Goal: Transaction & Acquisition: Book appointment/travel/reservation

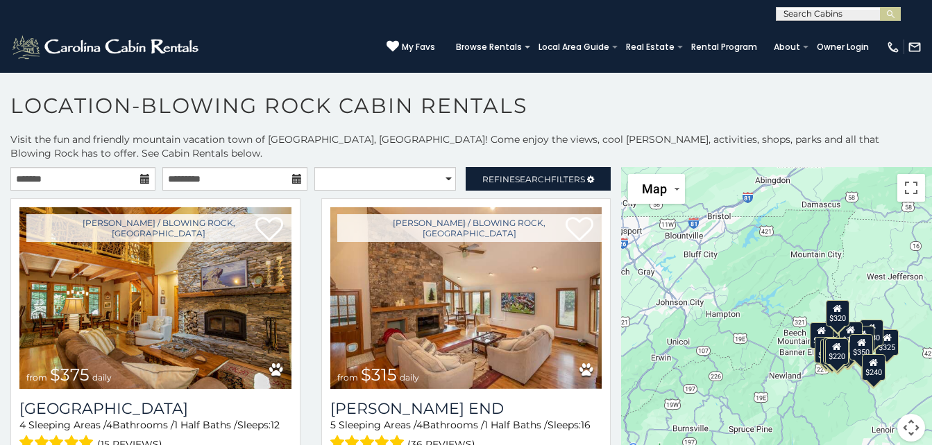
drag, startPoint x: 924, startPoint y: 237, endPoint x: 933, endPoint y: 274, distance: 37.9
click at [931, 274] on html "**********" at bounding box center [466, 226] width 932 height 453
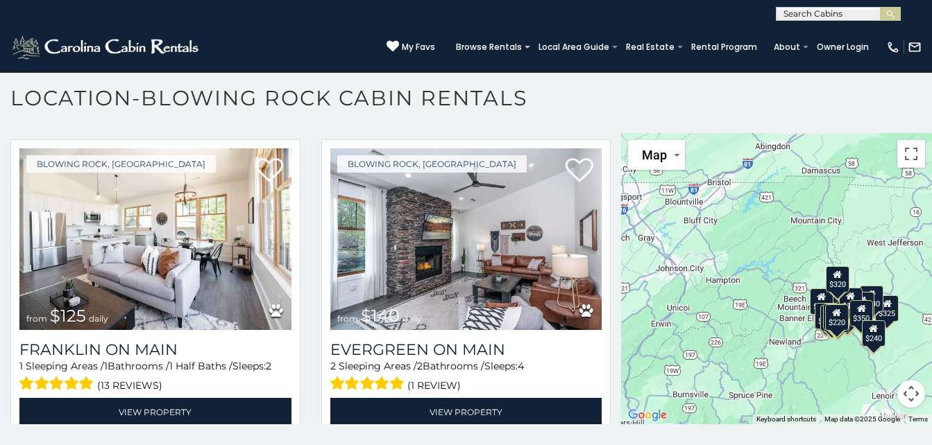
scroll to position [967, 0]
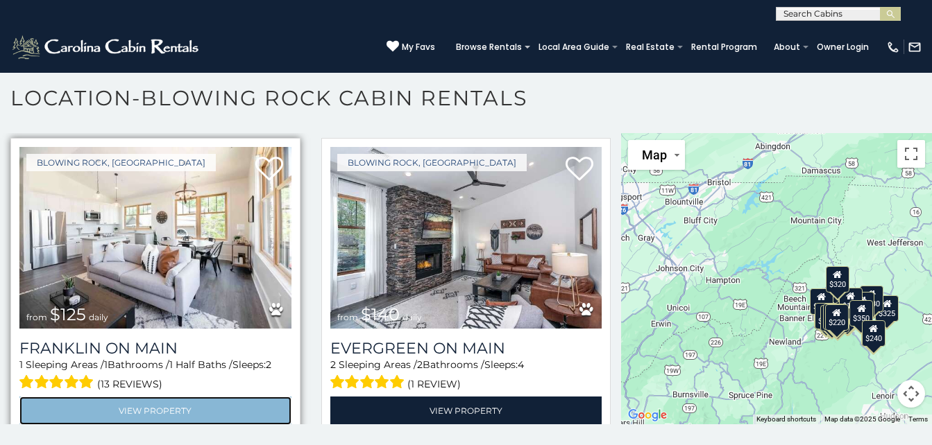
click at [194, 398] on link "View Property" at bounding box center [155, 411] width 272 height 28
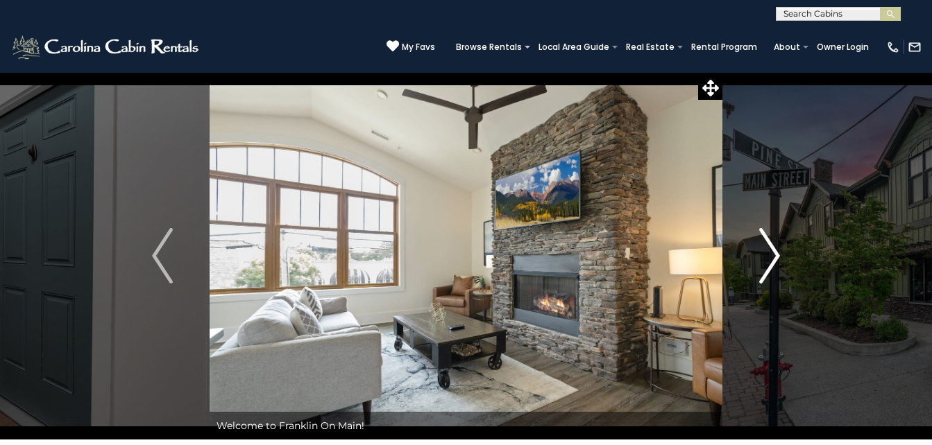
click at [767, 259] on img "Next" at bounding box center [769, 256] width 21 height 56
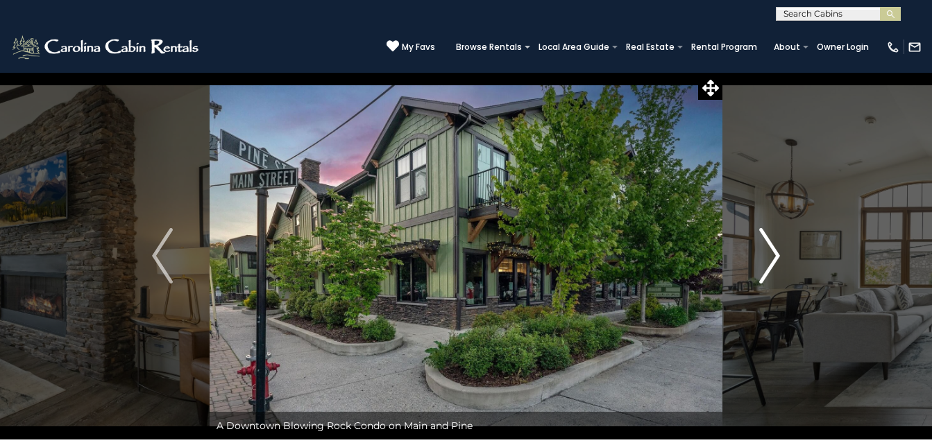
click at [767, 259] on img "Next" at bounding box center [769, 256] width 21 height 56
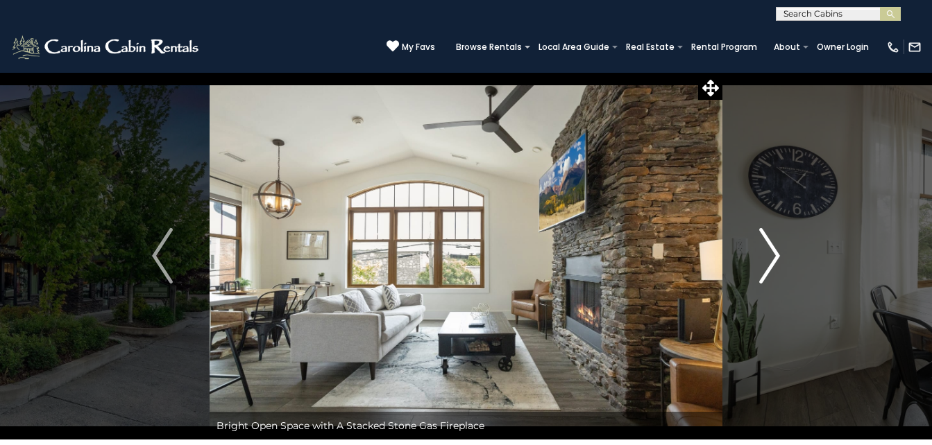
click at [767, 259] on img "Next" at bounding box center [769, 256] width 21 height 56
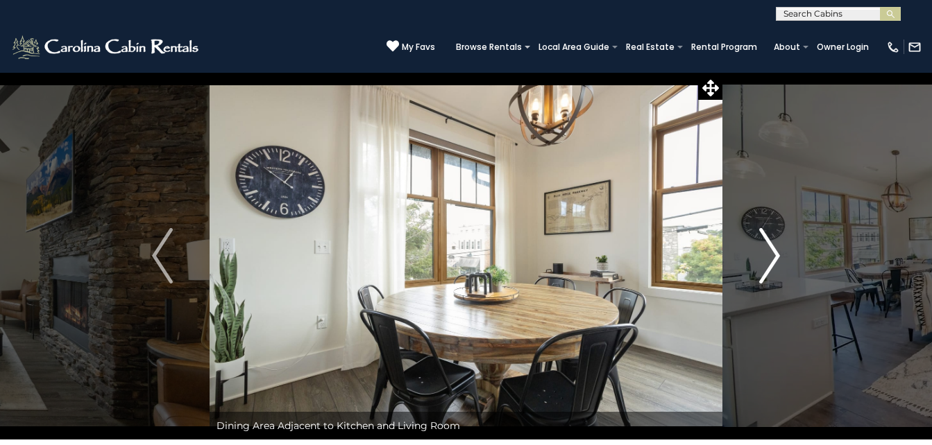
click at [767, 259] on img "Next" at bounding box center [769, 256] width 21 height 56
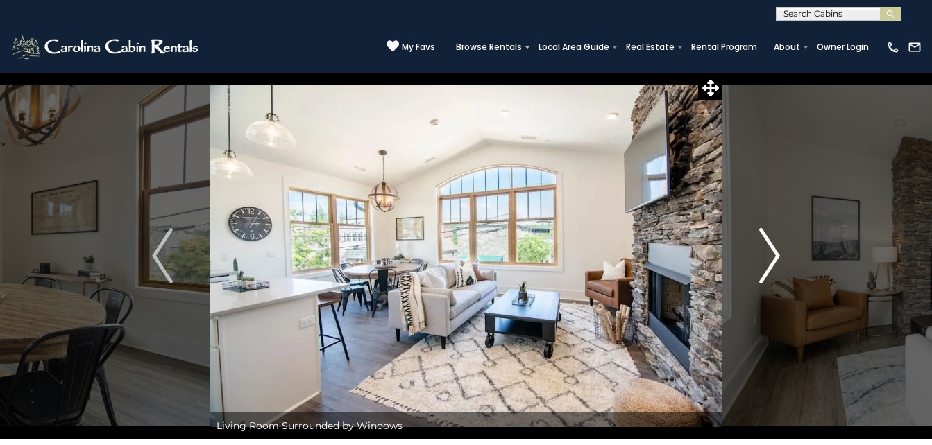
click at [767, 259] on img "Next" at bounding box center [769, 256] width 21 height 56
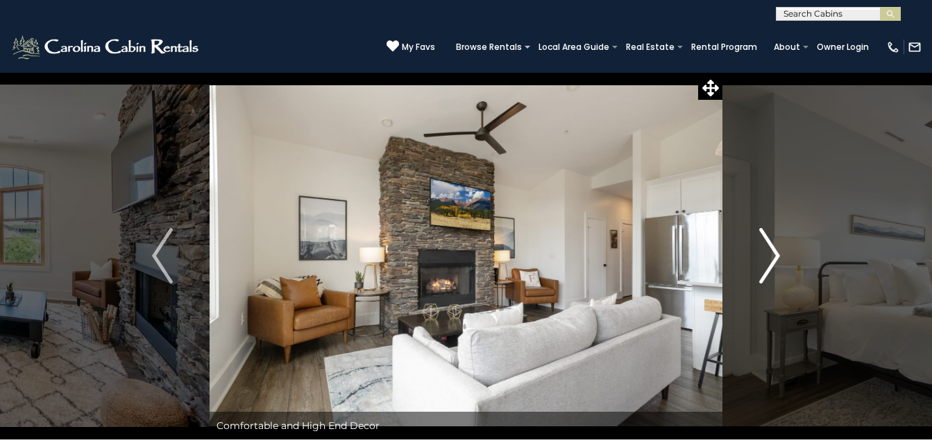
click at [767, 259] on img "Next" at bounding box center [769, 256] width 21 height 56
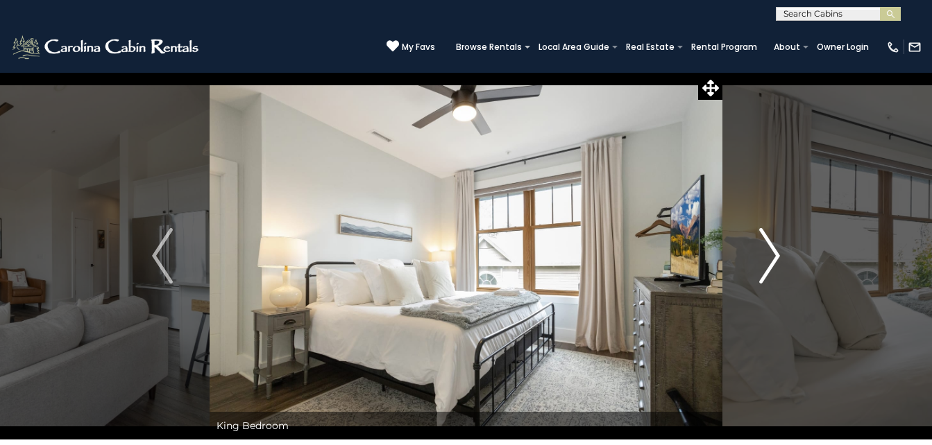
click at [767, 259] on img "Next" at bounding box center [769, 256] width 21 height 56
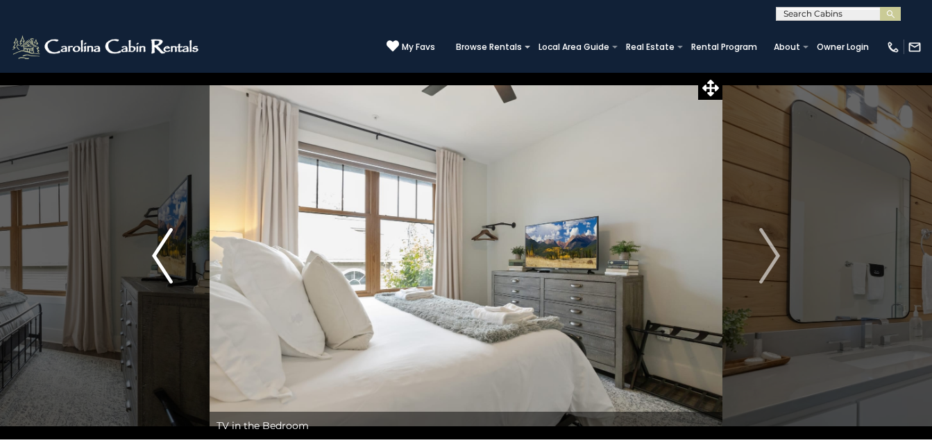
click at [165, 249] on img "Previous" at bounding box center [162, 256] width 21 height 56
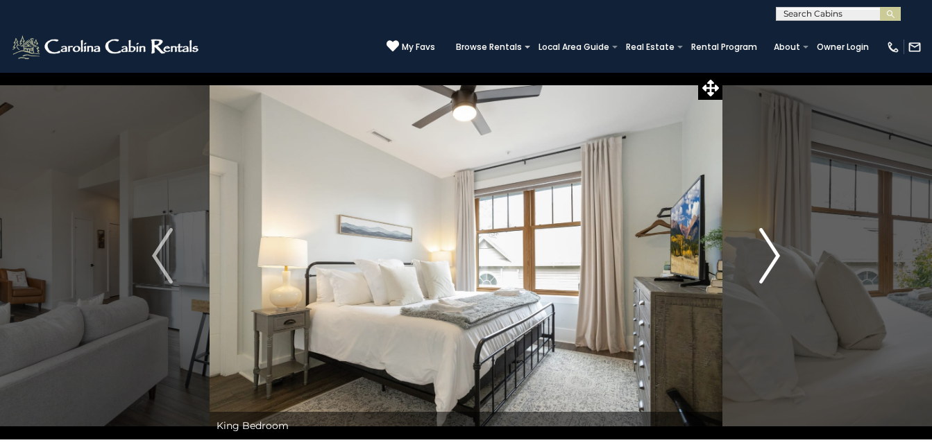
click at [792, 239] on button "Next" at bounding box center [769, 256] width 94 height 368
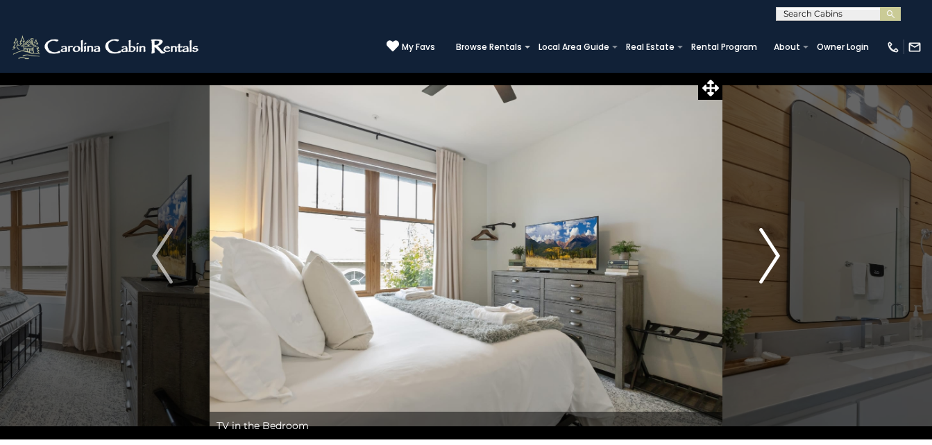
click at [792, 239] on button "Next" at bounding box center [769, 256] width 94 height 368
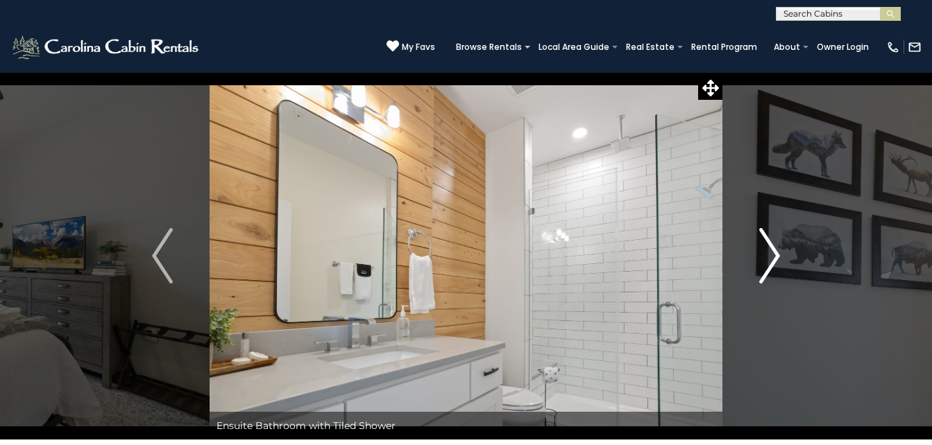
click at [774, 252] on img "Next" at bounding box center [769, 256] width 21 height 56
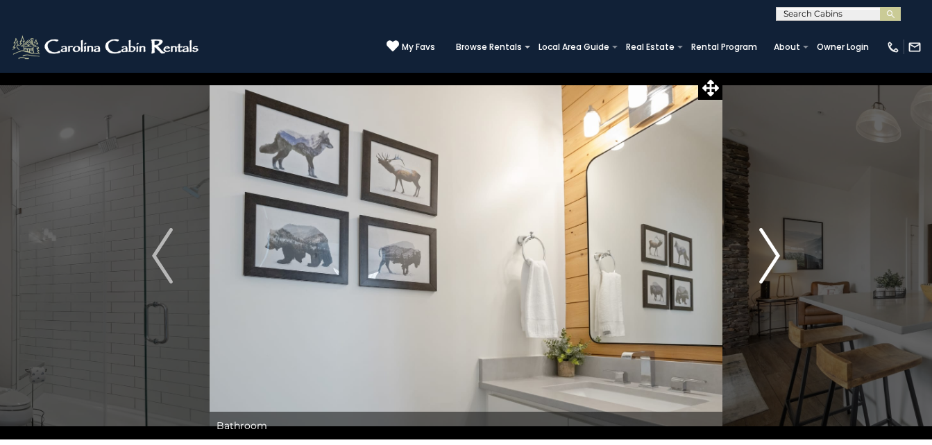
click at [774, 252] on img "Next" at bounding box center [769, 256] width 21 height 56
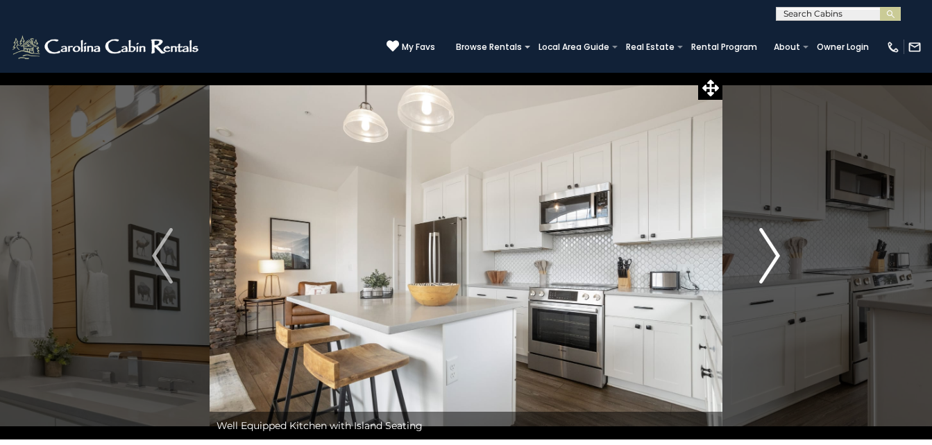
click at [774, 252] on img "Next" at bounding box center [769, 256] width 21 height 56
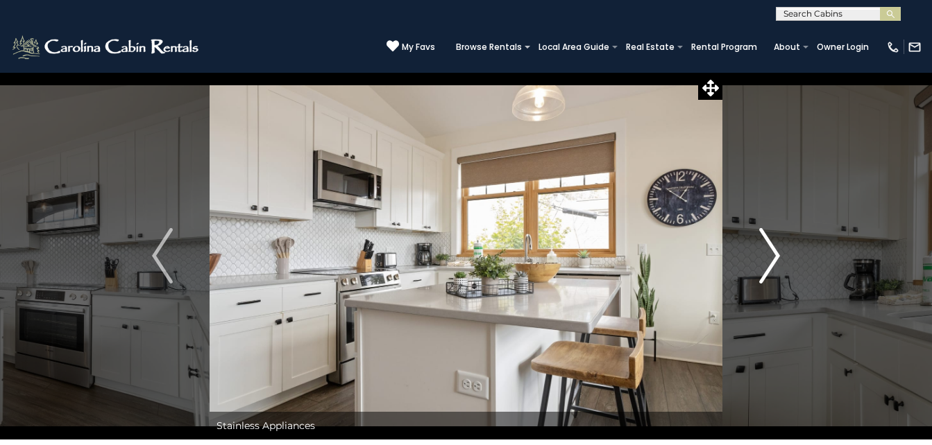
click at [774, 252] on img "Next" at bounding box center [769, 256] width 21 height 56
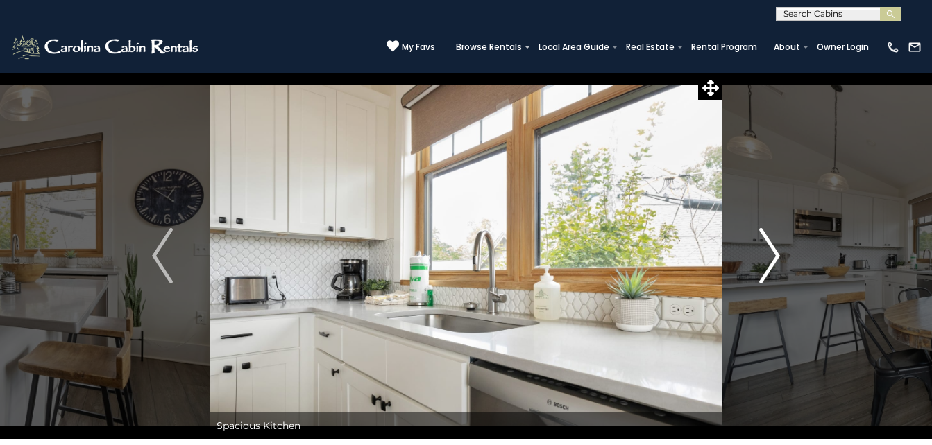
click at [774, 252] on img "Next" at bounding box center [769, 256] width 21 height 56
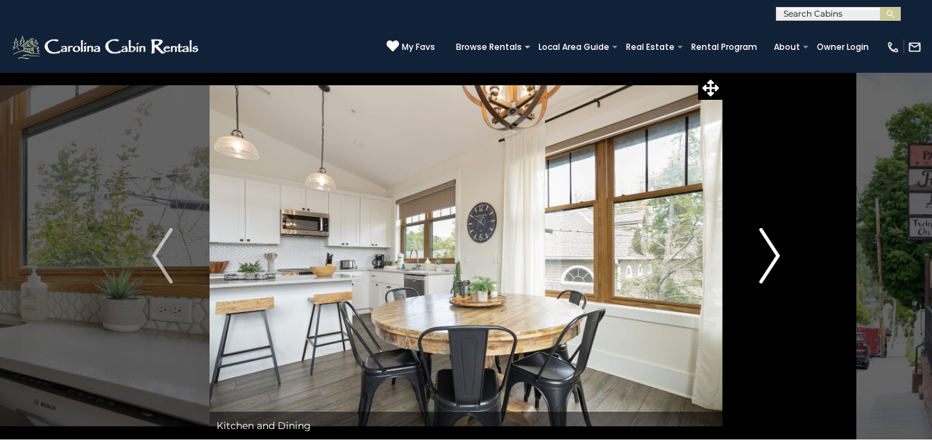
click at [774, 252] on img "Next" at bounding box center [769, 256] width 21 height 56
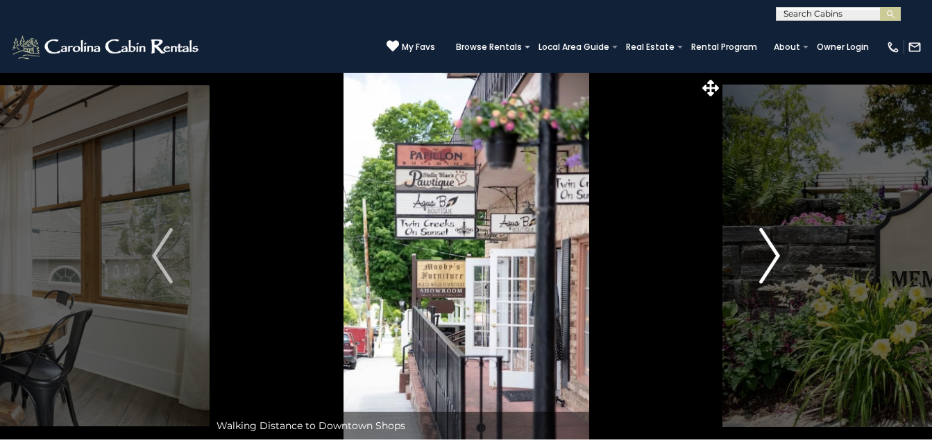
click at [774, 252] on img "Next" at bounding box center [769, 256] width 21 height 56
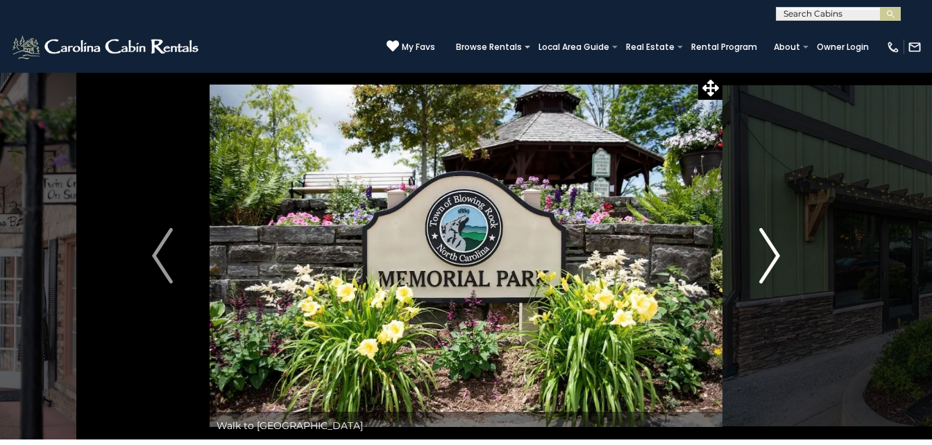
click at [774, 252] on img "Next" at bounding box center [769, 256] width 21 height 56
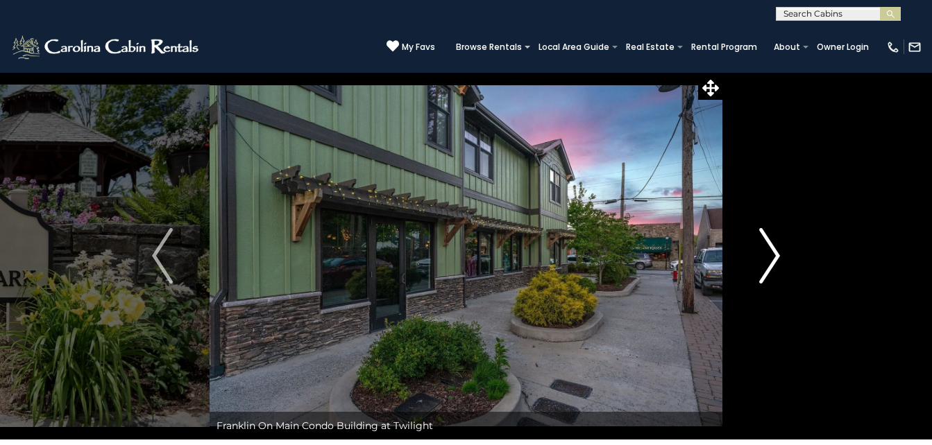
click at [774, 252] on img "Next" at bounding box center [769, 256] width 21 height 56
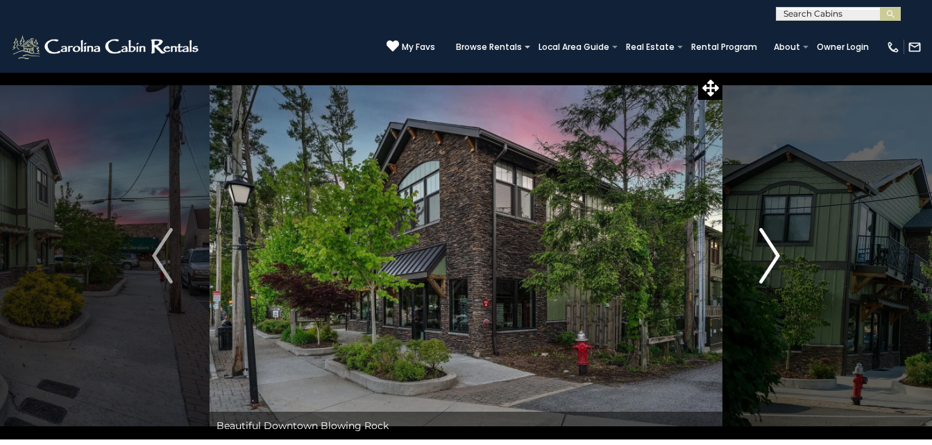
click at [774, 252] on img "Next" at bounding box center [769, 256] width 21 height 56
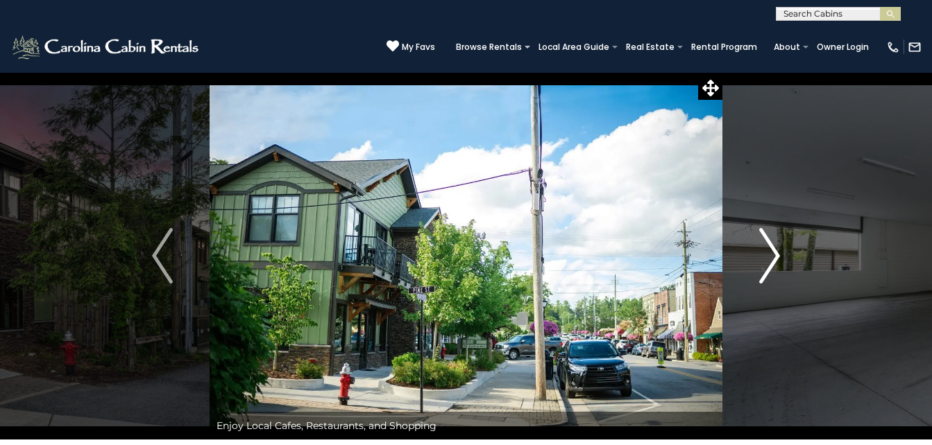
click at [774, 252] on img "Next" at bounding box center [769, 256] width 21 height 56
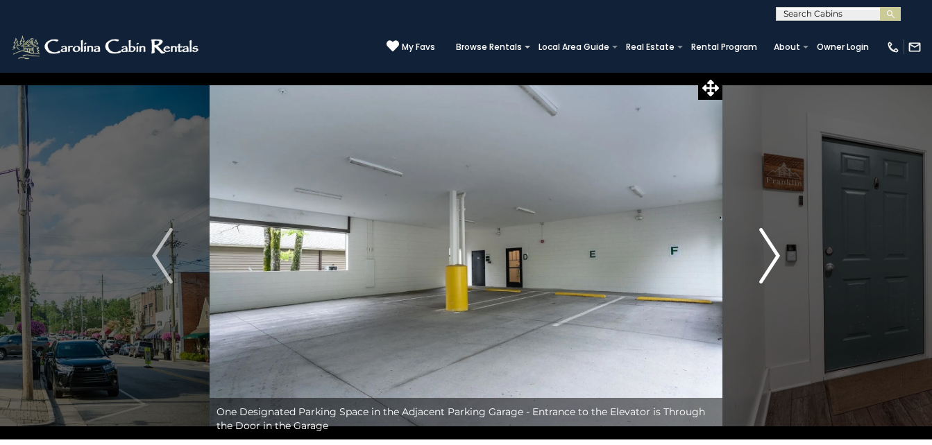
click at [774, 252] on img "Next" at bounding box center [769, 256] width 21 height 56
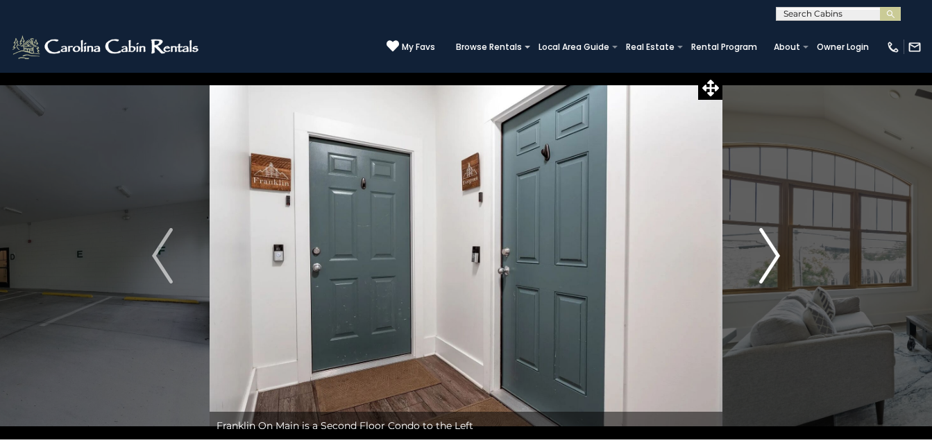
click at [774, 252] on img "Next" at bounding box center [769, 256] width 21 height 56
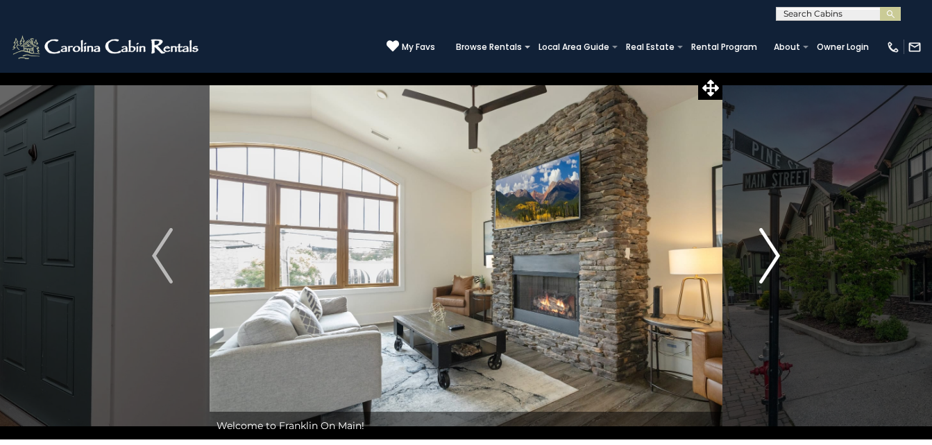
click at [774, 252] on img "Next" at bounding box center [769, 256] width 21 height 56
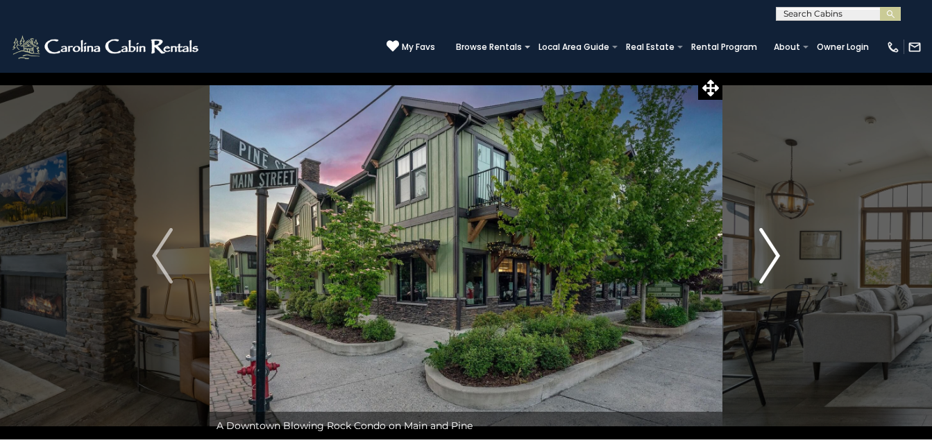
click at [774, 252] on img "Next" at bounding box center [769, 256] width 21 height 56
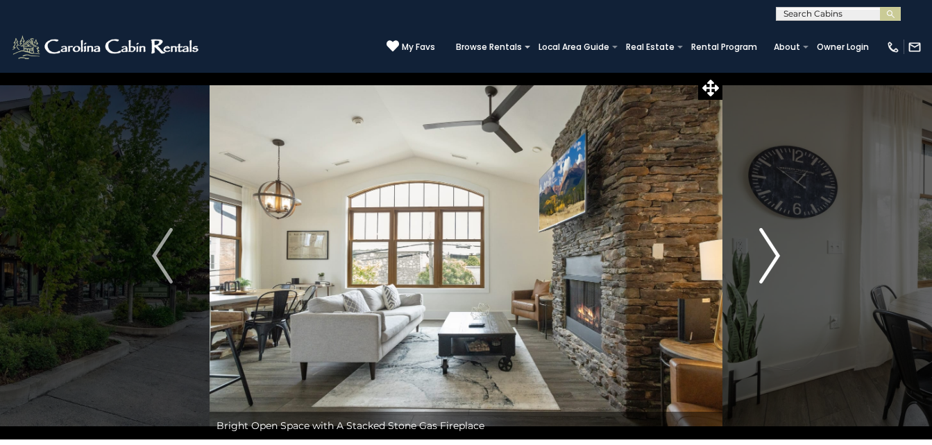
click at [774, 252] on img "Next" at bounding box center [769, 256] width 21 height 56
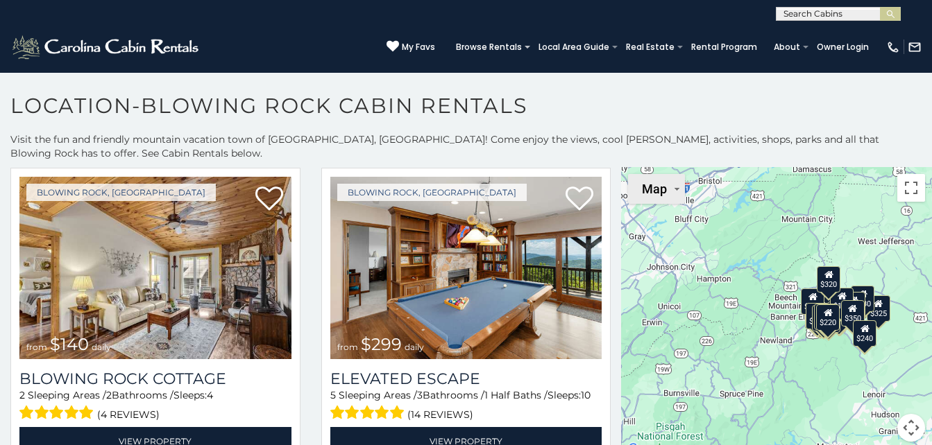
scroll to position [2539, 0]
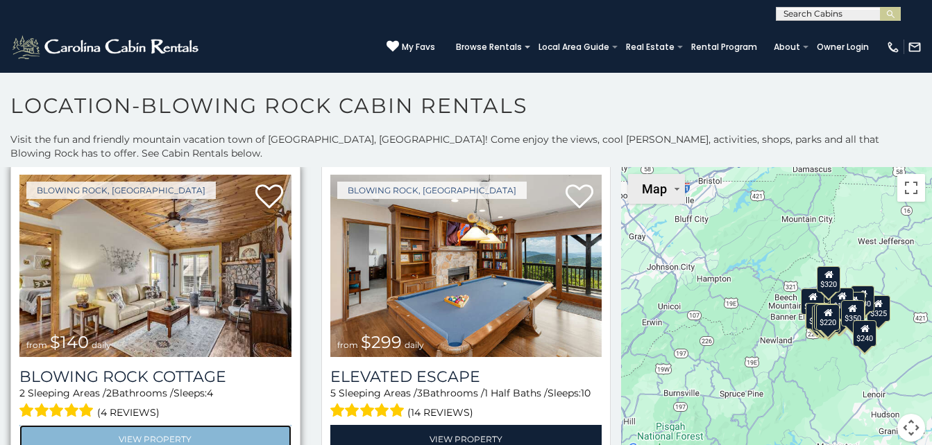
click at [187, 425] on link "View Property" at bounding box center [155, 439] width 272 height 28
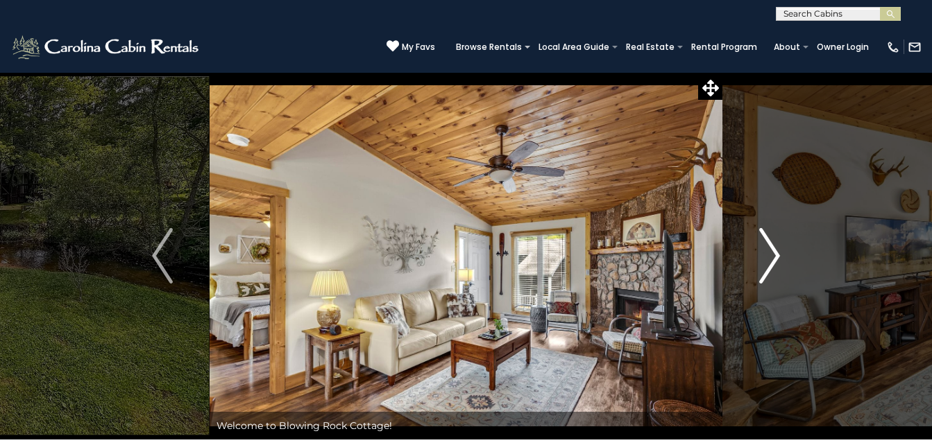
click at [766, 258] on img "Next" at bounding box center [769, 256] width 21 height 56
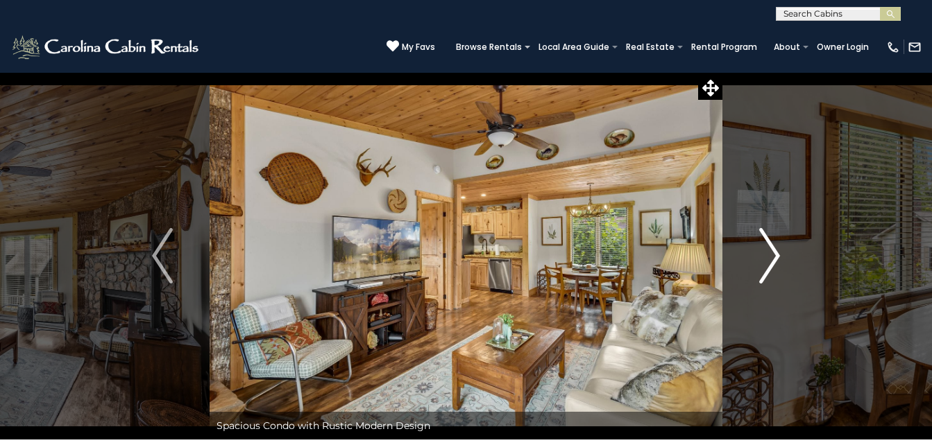
click at [766, 258] on img "Next" at bounding box center [769, 256] width 21 height 56
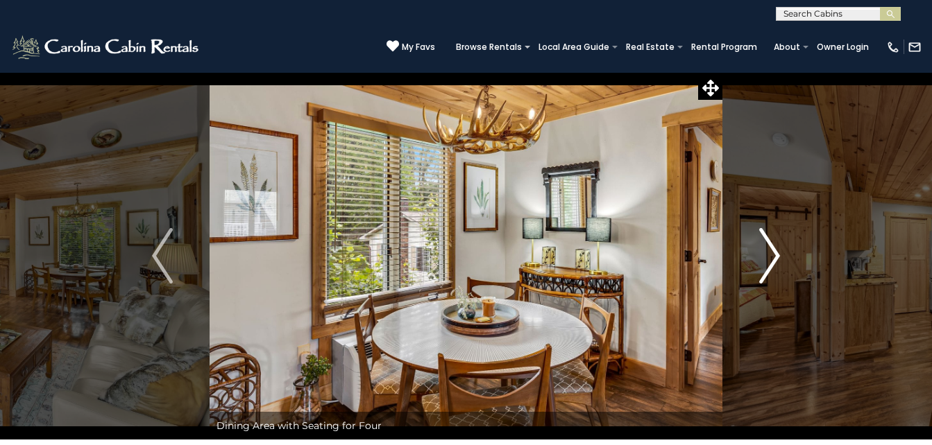
click at [766, 258] on img "Next" at bounding box center [769, 256] width 21 height 56
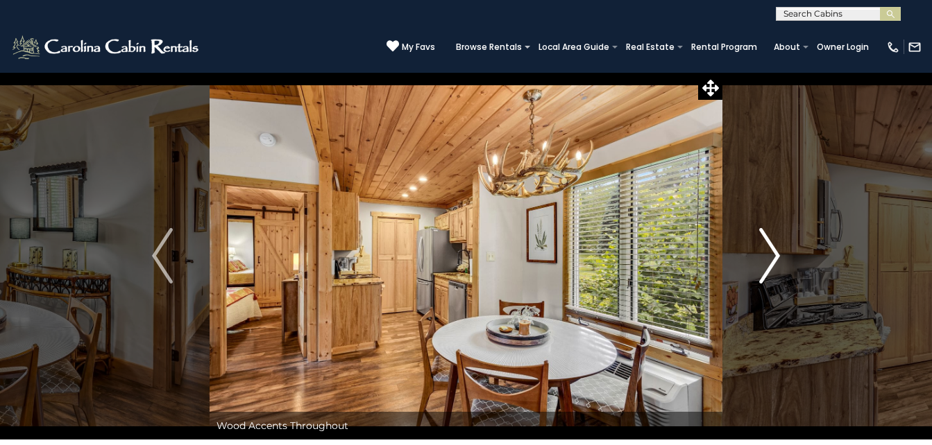
click at [766, 258] on img "Next" at bounding box center [769, 256] width 21 height 56
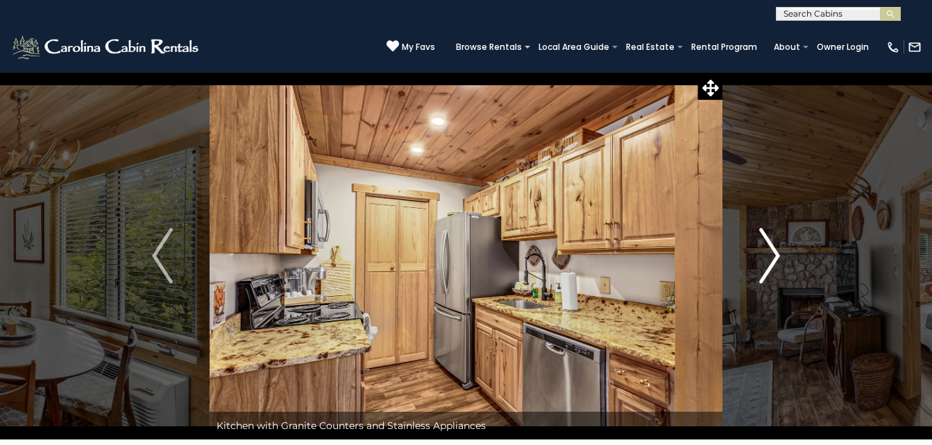
click at [766, 258] on img "Next" at bounding box center [769, 256] width 21 height 56
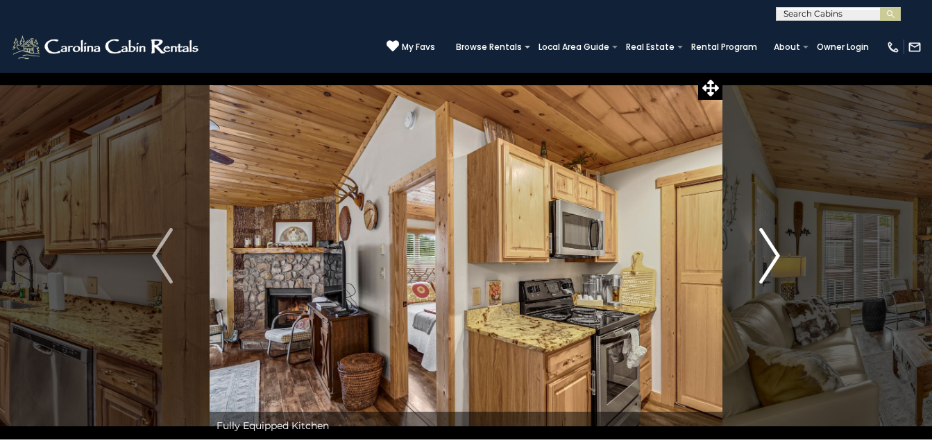
click at [766, 258] on img "Next" at bounding box center [769, 256] width 21 height 56
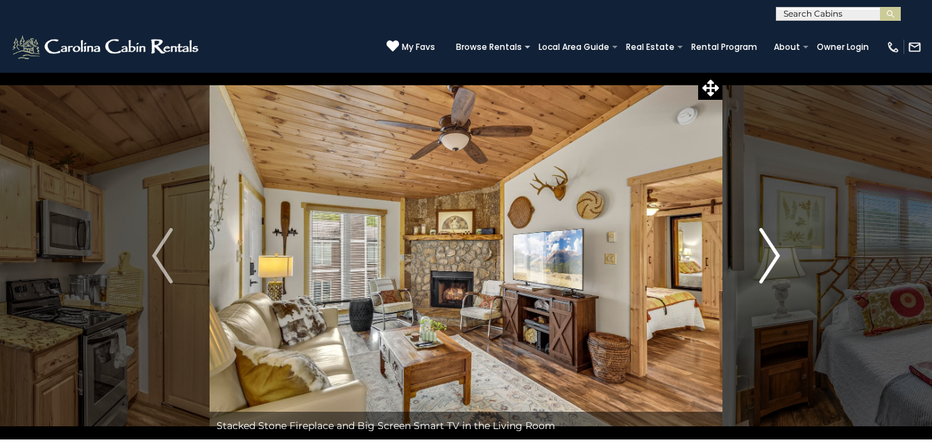
click at [766, 258] on img "Next" at bounding box center [769, 256] width 21 height 56
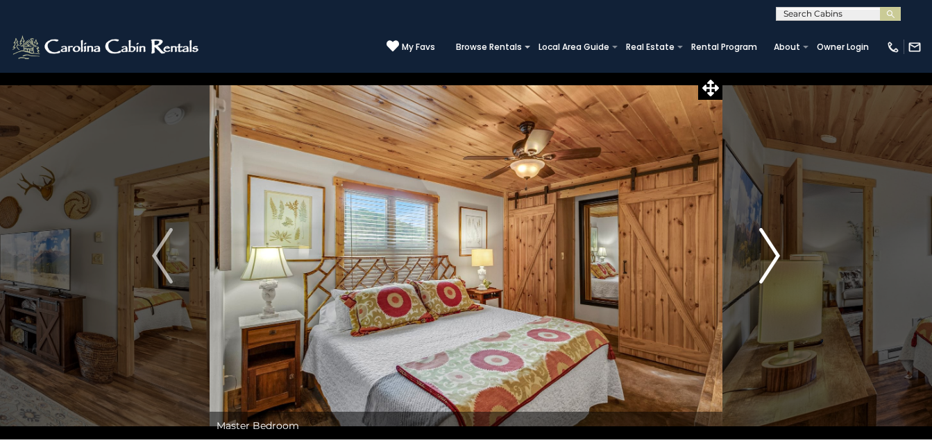
click at [766, 258] on img "Next" at bounding box center [769, 256] width 21 height 56
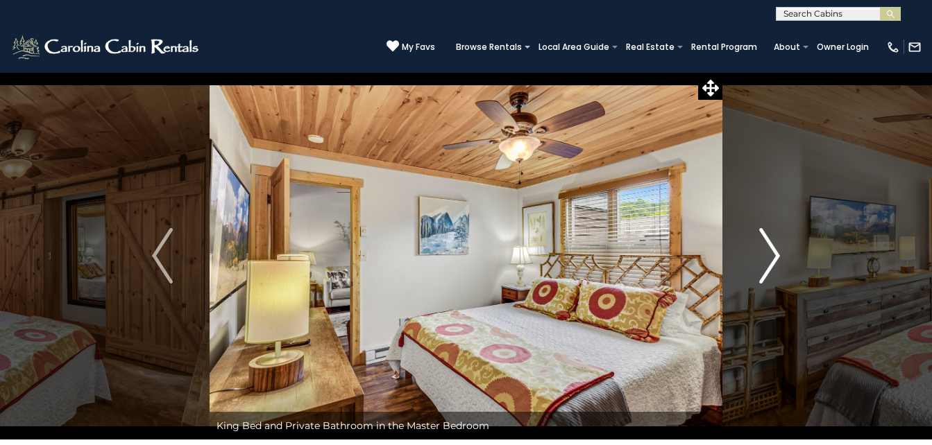
click at [766, 258] on img "Next" at bounding box center [769, 256] width 21 height 56
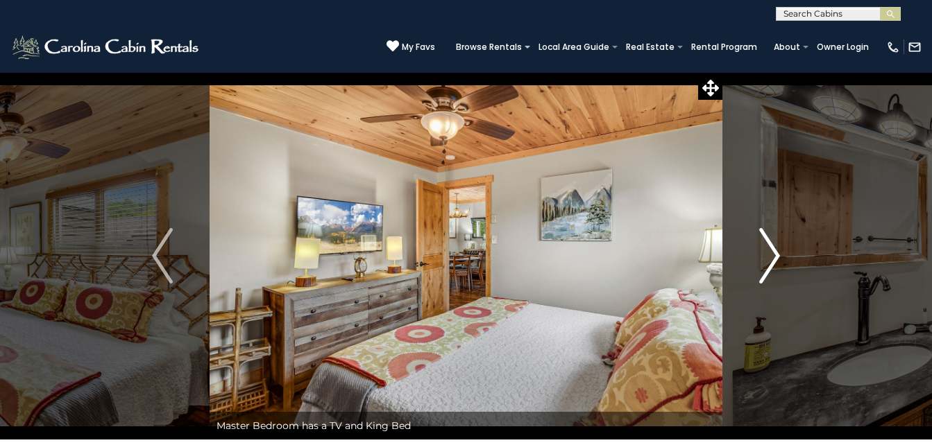
click at [766, 258] on img "Next" at bounding box center [769, 256] width 21 height 56
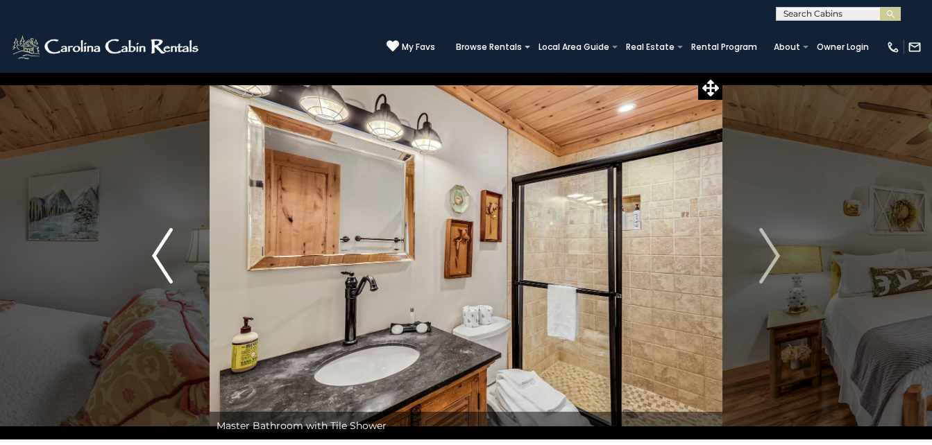
click at [171, 250] on img "Previous" at bounding box center [162, 256] width 21 height 56
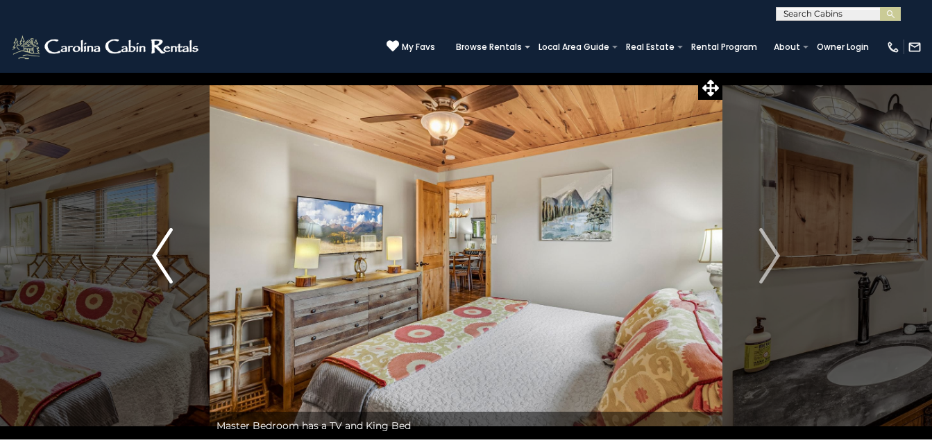
click at [171, 250] on img "Previous" at bounding box center [162, 256] width 21 height 56
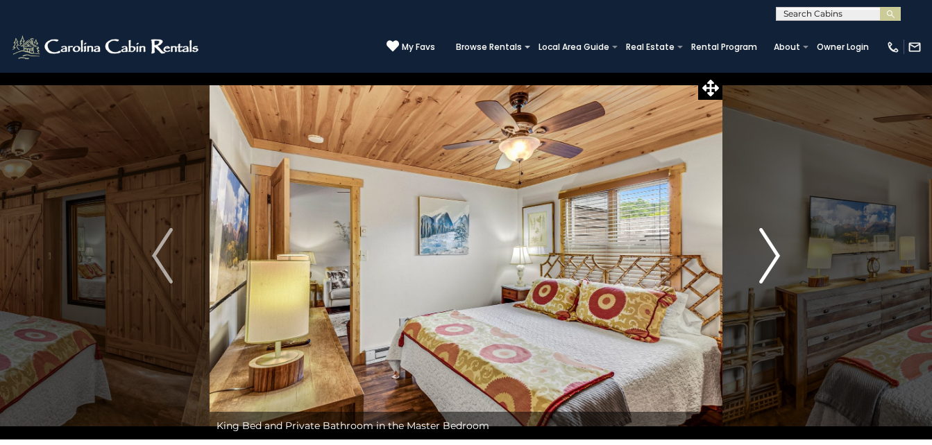
click at [764, 246] on img "Next" at bounding box center [769, 256] width 21 height 56
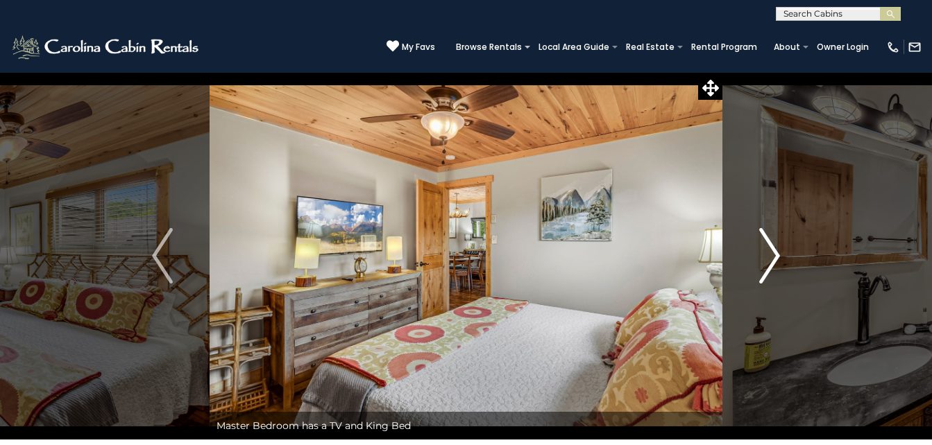
click at [764, 246] on img "Next" at bounding box center [769, 256] width 21 height 56
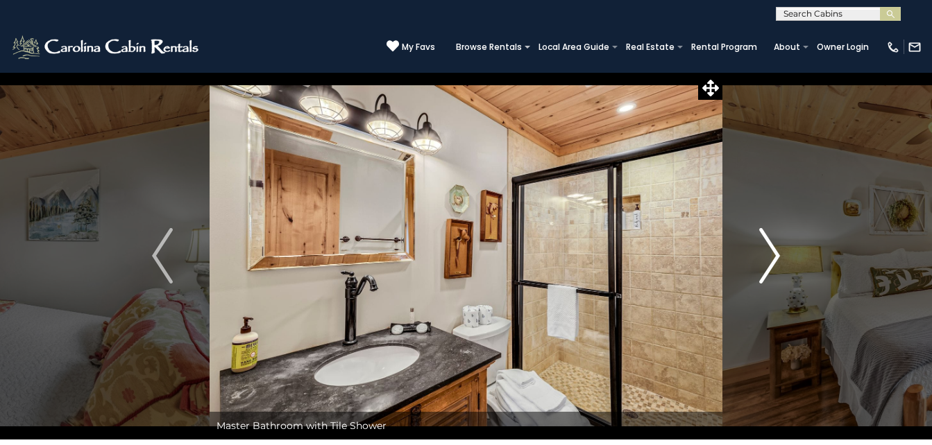
click at [764, 246] on img "Next" at bounding box center [769, 256] width 21 height 56
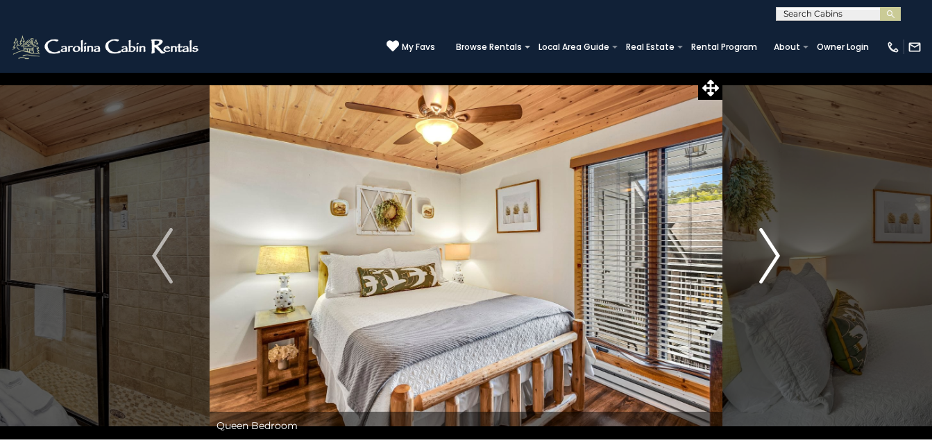
click at [764, 246] on img "Next" at bounding box center [769, 256] width 21 height 56
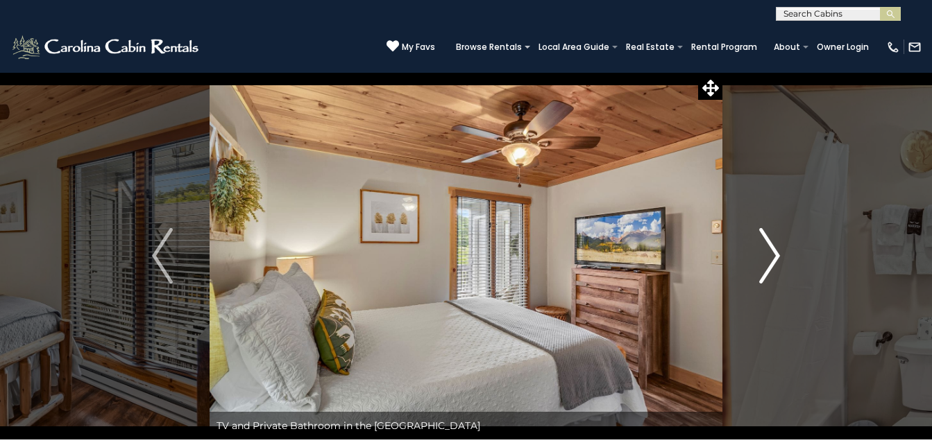
click at [764, 246] on img "Next" at bounding box center [769, 256] width 21 height 56
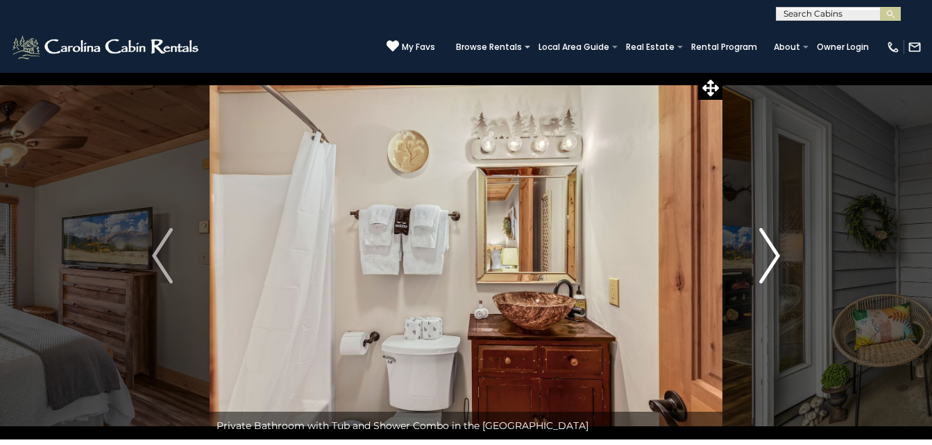
click at [764, 246] on img "Next" at bounding box center [769, 256] width 21 height 56
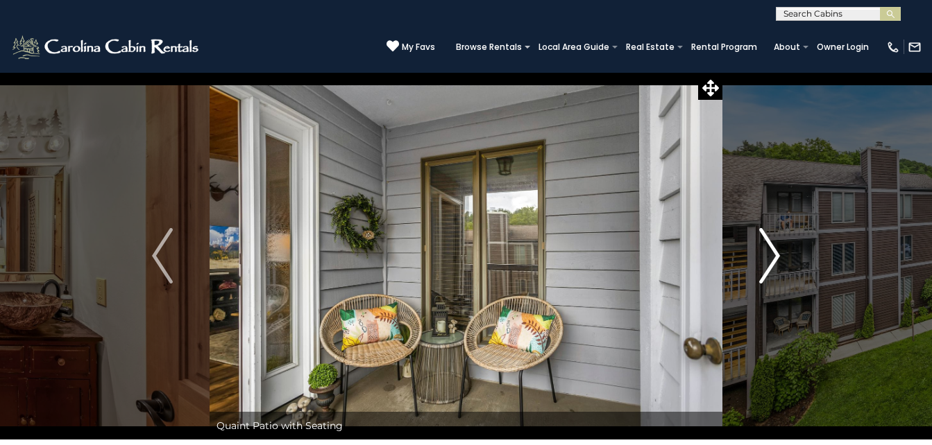
click at [764, 246] on img "Next" at bounding box center [769, 256] width 21 height 56
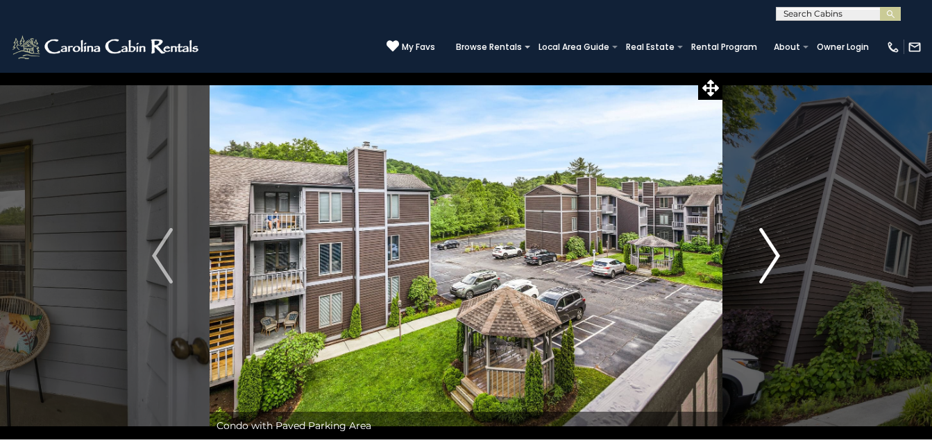
click at [764, 246] on img "Next" at bounding box center [769, 256] width 21 height 56
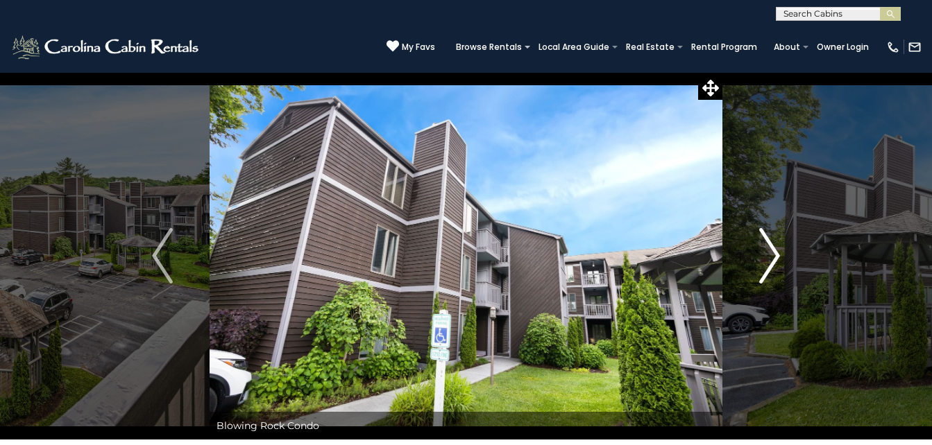
click at [764, 246] on img "Next" at bounding box center [769, 256] width 21 height 56
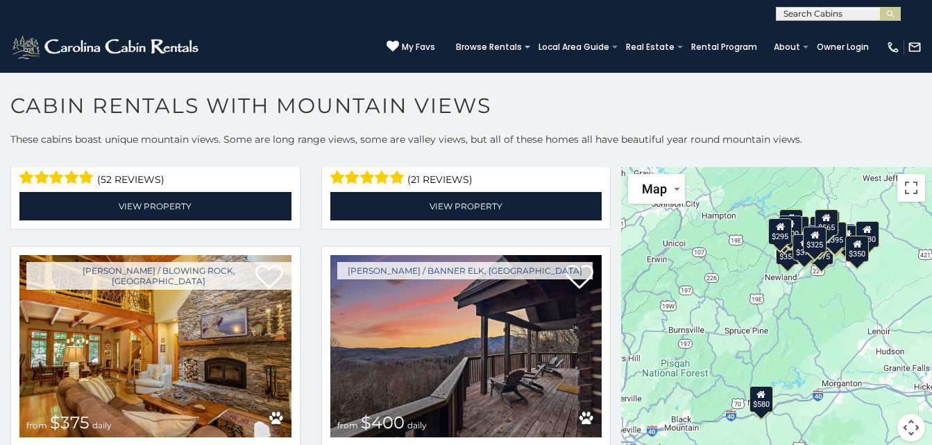
click at [600, 89] on section "**********" at bounding box center [466, 262] width 932 height 381
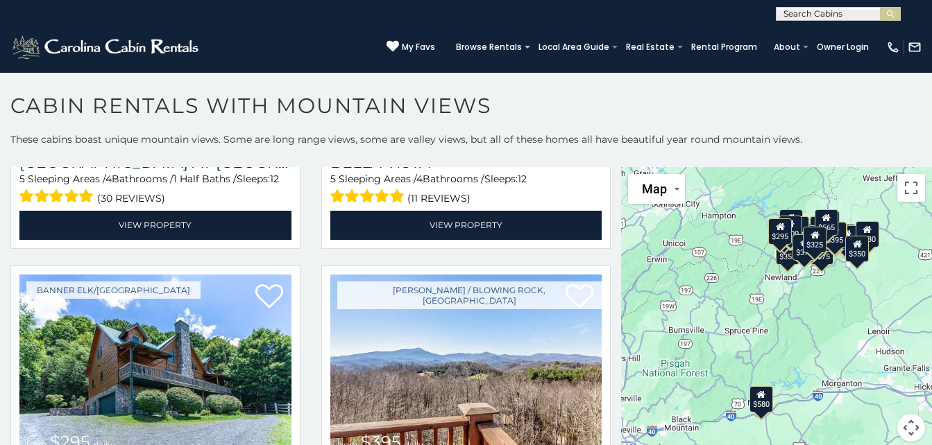
scroll to position [6, 0]
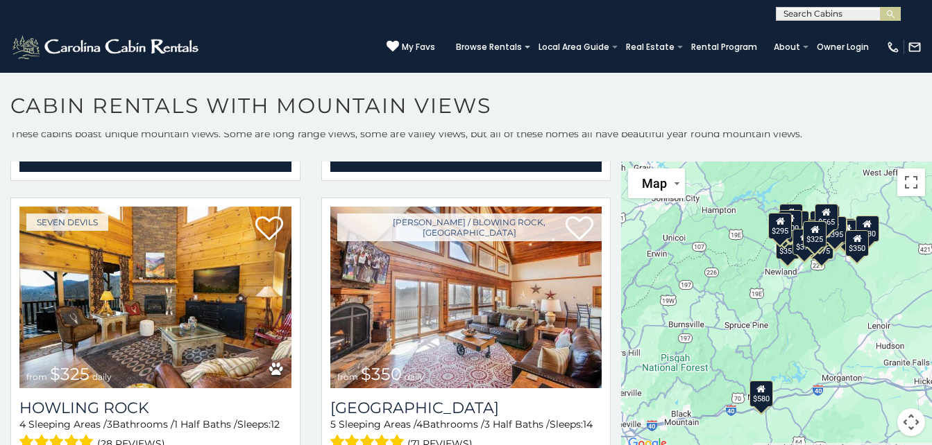
scroll to position [8, 0]
